Goal: Information Seeking & Learning: Learn about a topic

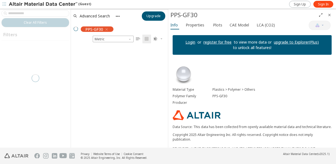
scroll to position [100, 93]
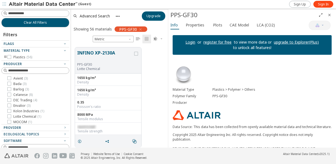
click at [246, 105] on div "Producer" at bounding box center [251, 102] width 159 height 7
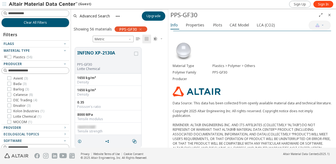
scroll to position [0, 0]
